Goal: Find specific page/section: Find specific page/section

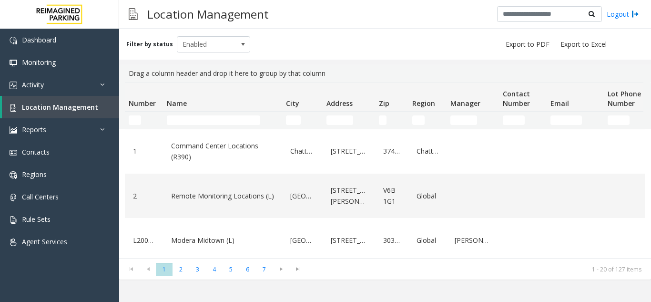
click at [221, 122] on input "Name Filter" at bounding box center [213, 120] width 93 height 10
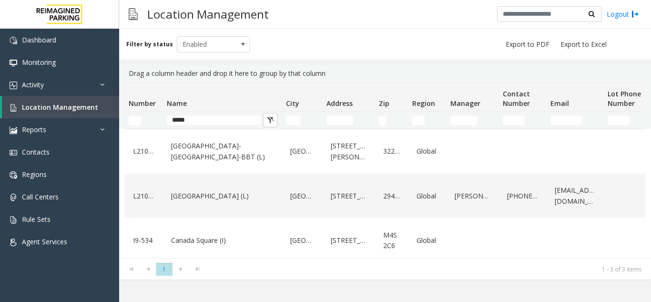
type input "******"
drag, startPoint x: 197, startPoint y: 121, endPoint x: 167, endPoint y: 129, distance: 31.5
click at [167, 129] on div "Number Name City Address Zip Region Manager Contact Number Email Lot Phone Numb…" at bounding box center [385, 169] width 532 height 175
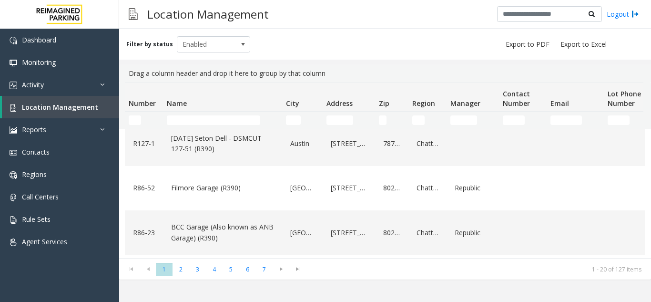
scroll to position [95, 0]
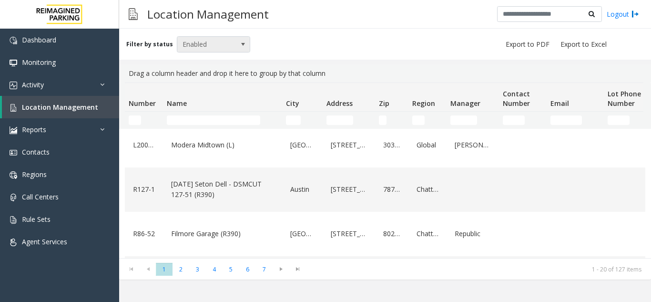
click at [224, 49] on span "Enabled" at bounding box center [206, 44] width 58 height 15
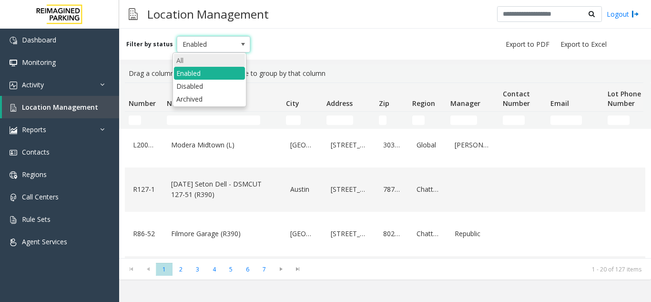
click at [219, 62] on li "All" at bounding box center [209, 60] width 71 height 13
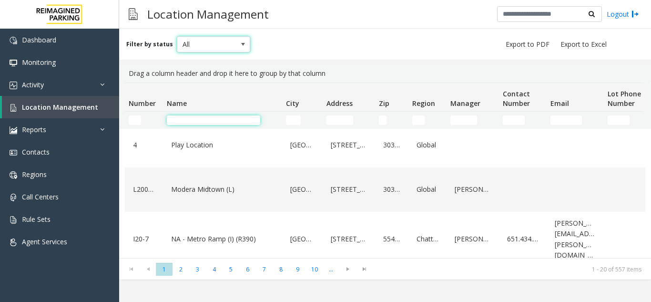
click at [204, 120] on input "Name Filter" at bounding box center [213, 120] width 93 height 10
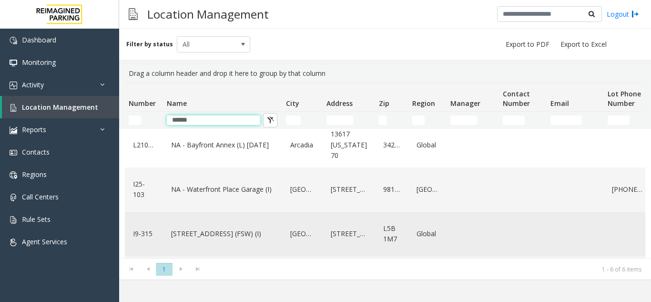
type input "*****"
click at [225, 232] on link "[STREET_ADDRESS] (FSW) (I)" at bounding box center [223, 233] width 108 height 15
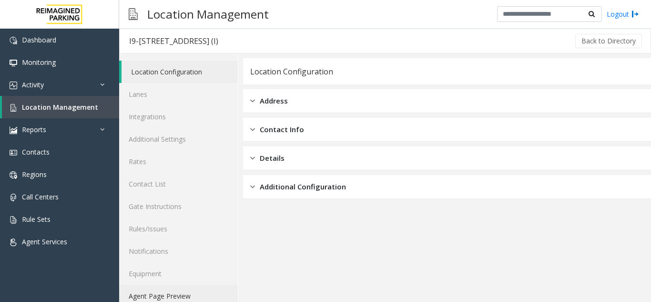
click at [173, 291] on link "Agent Page Preview" at bounding box center [178, 295] width 119 height 22
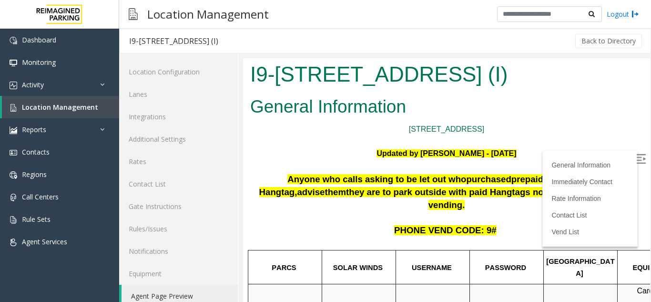
click at [301, 135] on p at bounding box center [446, 141] width 393 height 12
click at [636, 155] on img at bounding box center [641, 159] width 10 height 10
